Goal: Transaction & Acquisition: Subscribe to service/newsletter

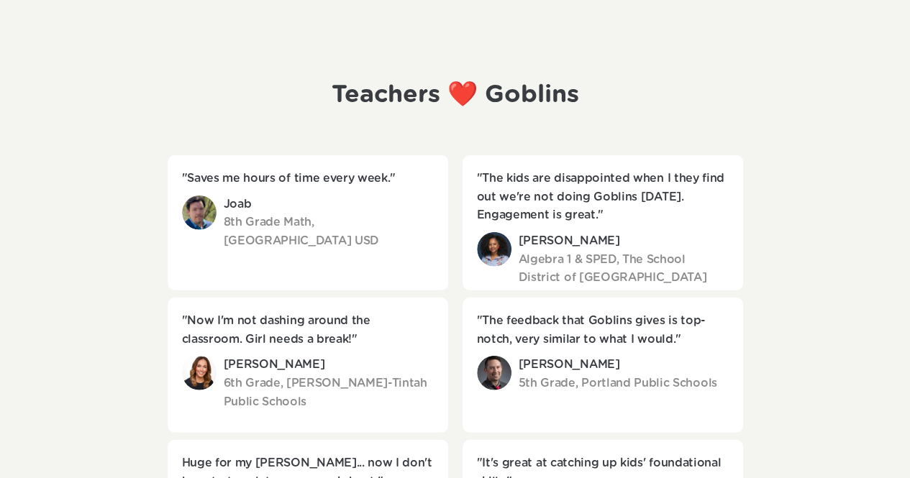
scroll to position [1777, 0]
click at [82, 347] on div "Teachers ❤️ Goblins "Saves me hours of time every week." Joab 8th Grade Math, […" at bounding box center [455, 313] width 910 height 580
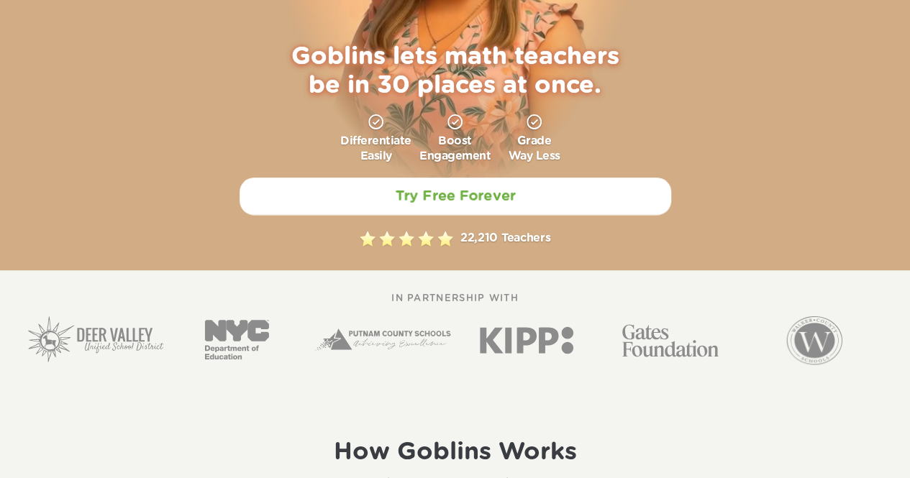
scroll to position [196, 0]
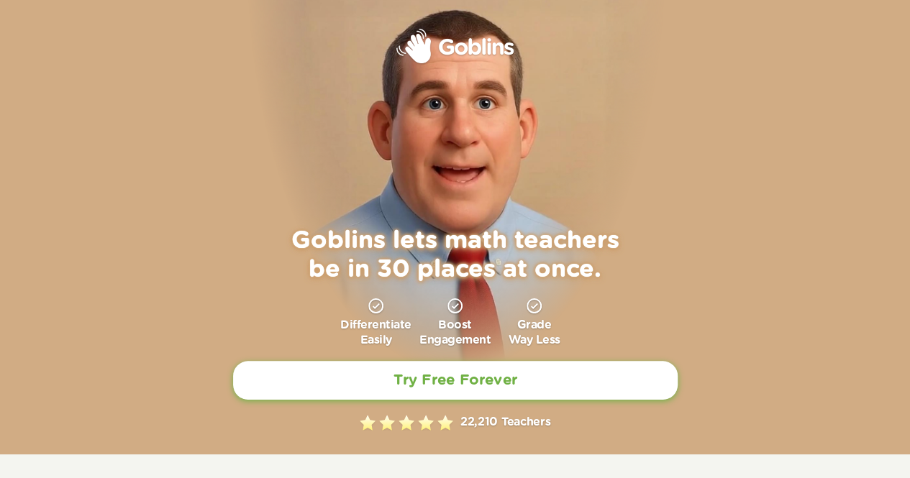
click at [502, 392] on link "Try Free Forever" at bounding box center [455, 380] width 445 height 39
